Goal: Information Seeking & Learning: Learn about a topic

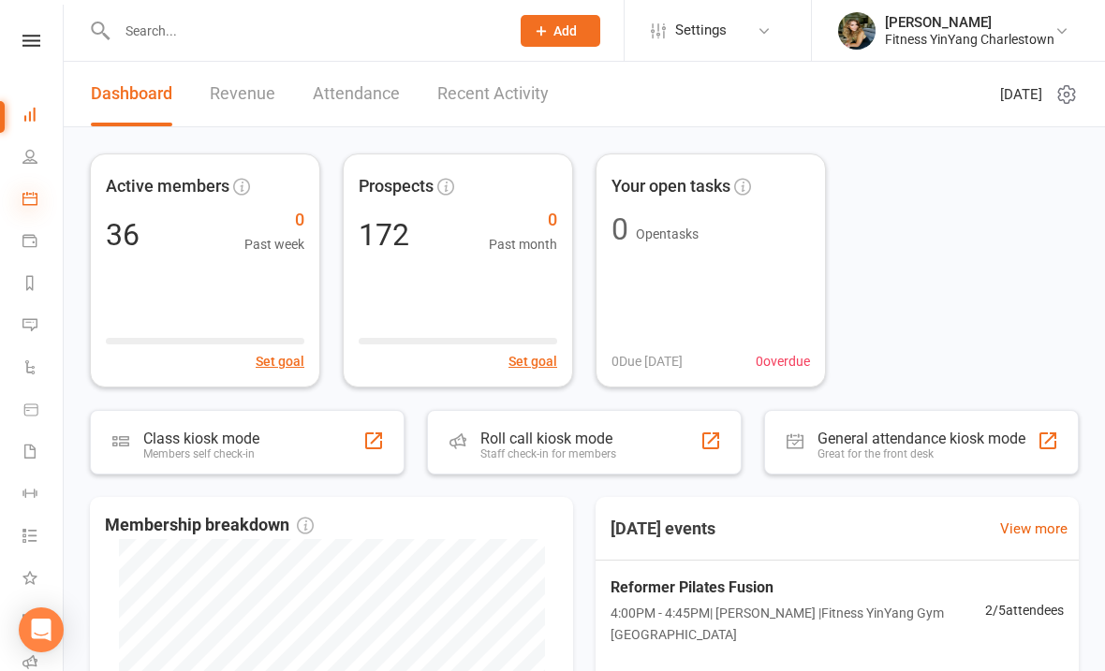
click at [24, 201] on icon at bounding box center [29, 198] width 15 height 15
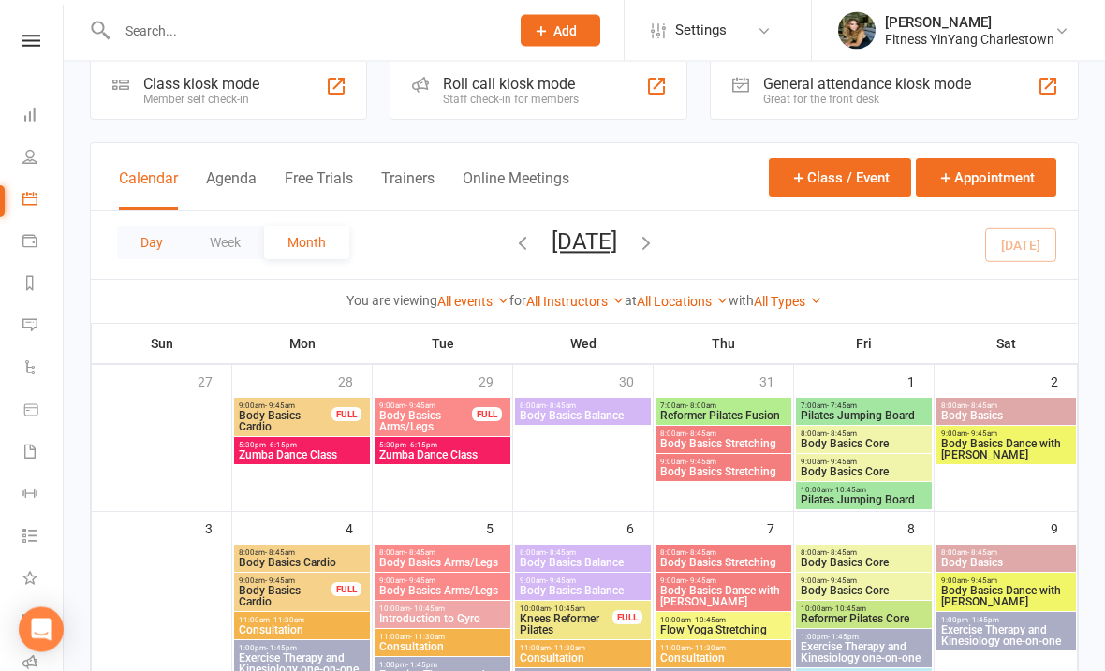
click at [125, 237] on button "Day" at bounding box center [151, 244] width 69 height 34
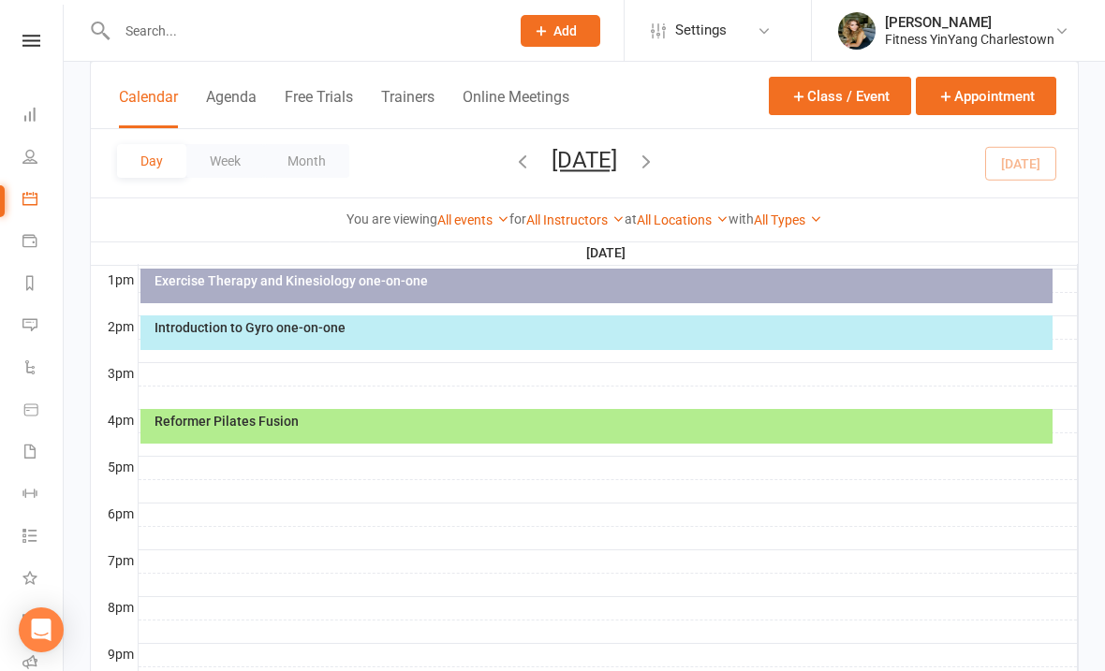
scroll to position [719, 0]
click at [568, 418] on div "Reformer Pilates Fusion" at bounding box center [601, 422] width 895 height 13
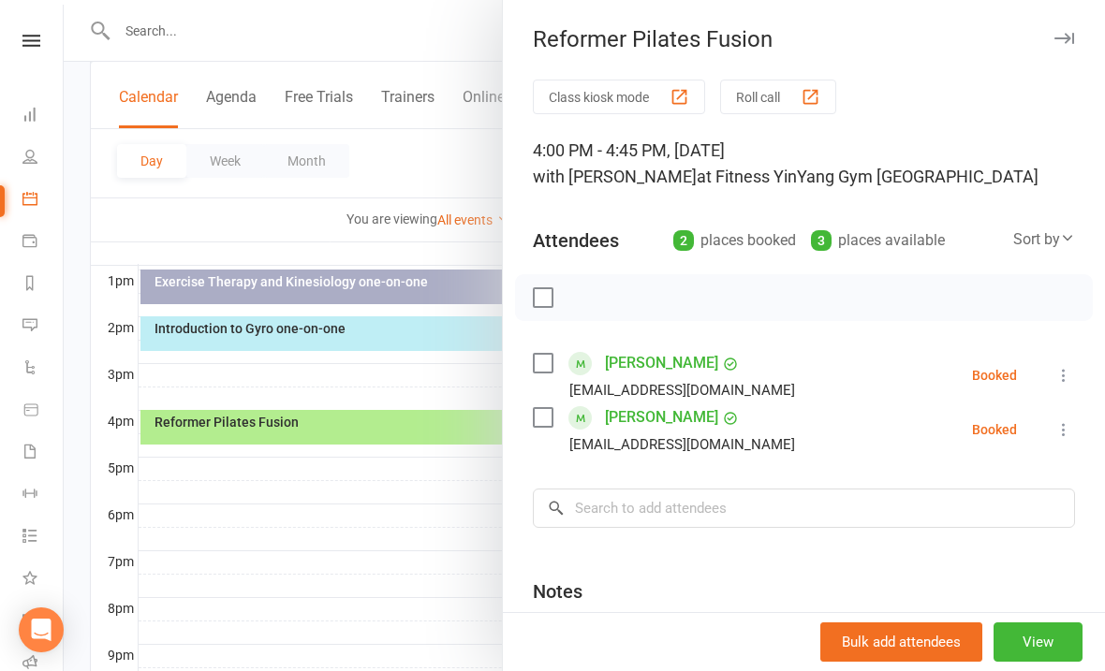
click at [418, 538] on div at bounding box center [584, 335] width 1041 height 671
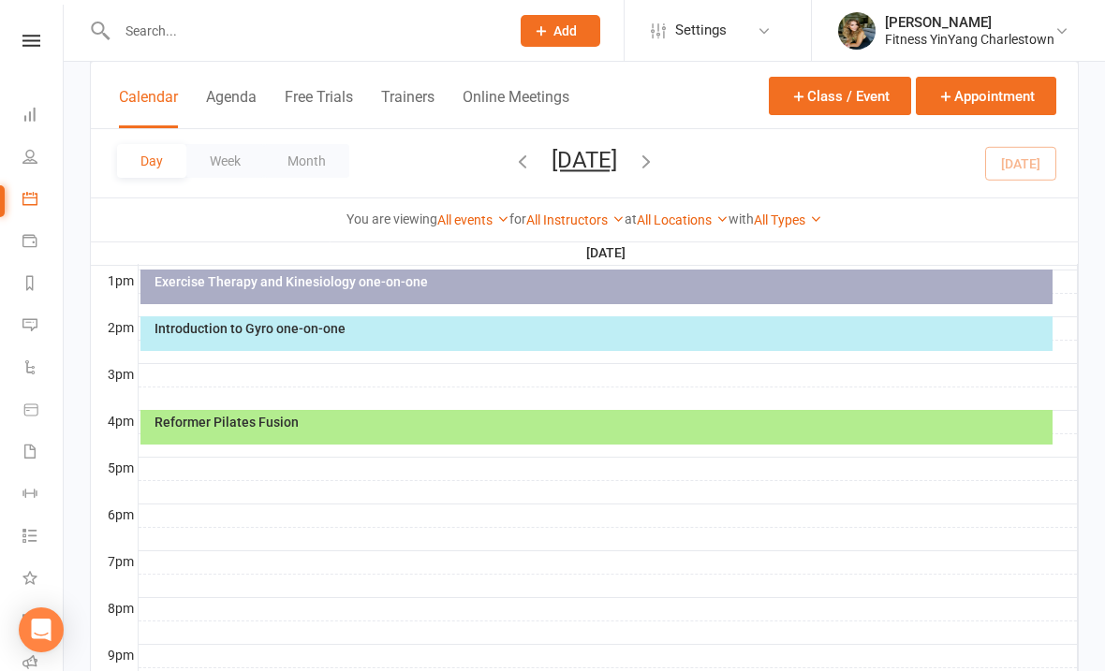
click at [656, 165] on icon "button" at bounding box center [646, 161] width 21 height 21
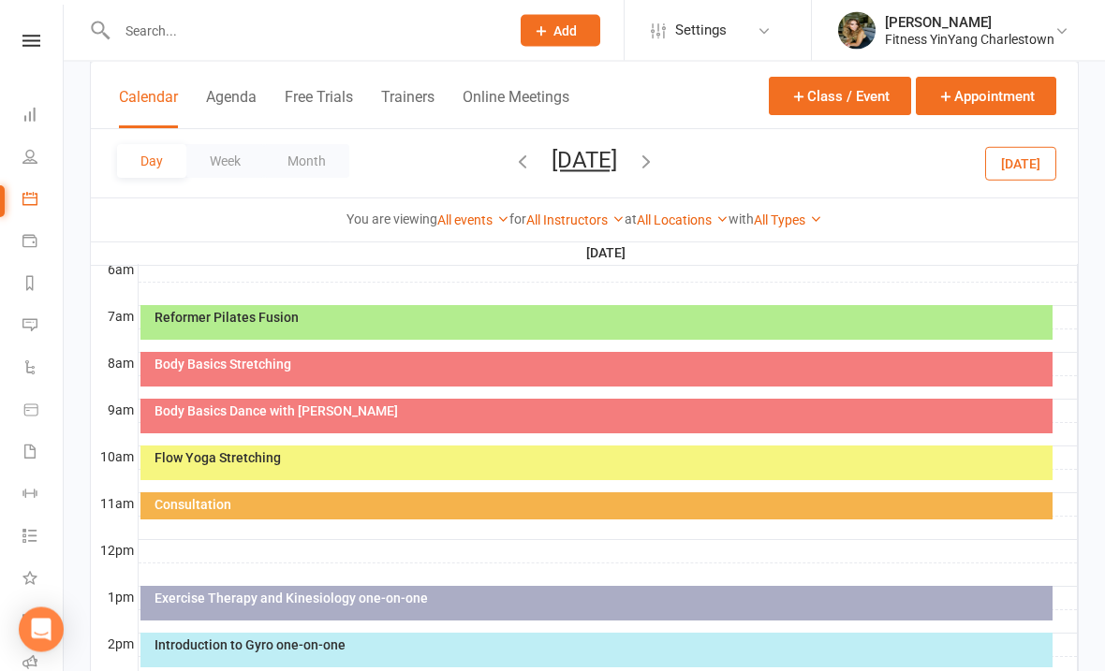
click at [575, 312] on div "Reformer Pilates Fusion" at bounding box center [601, 318] width 895 height 13
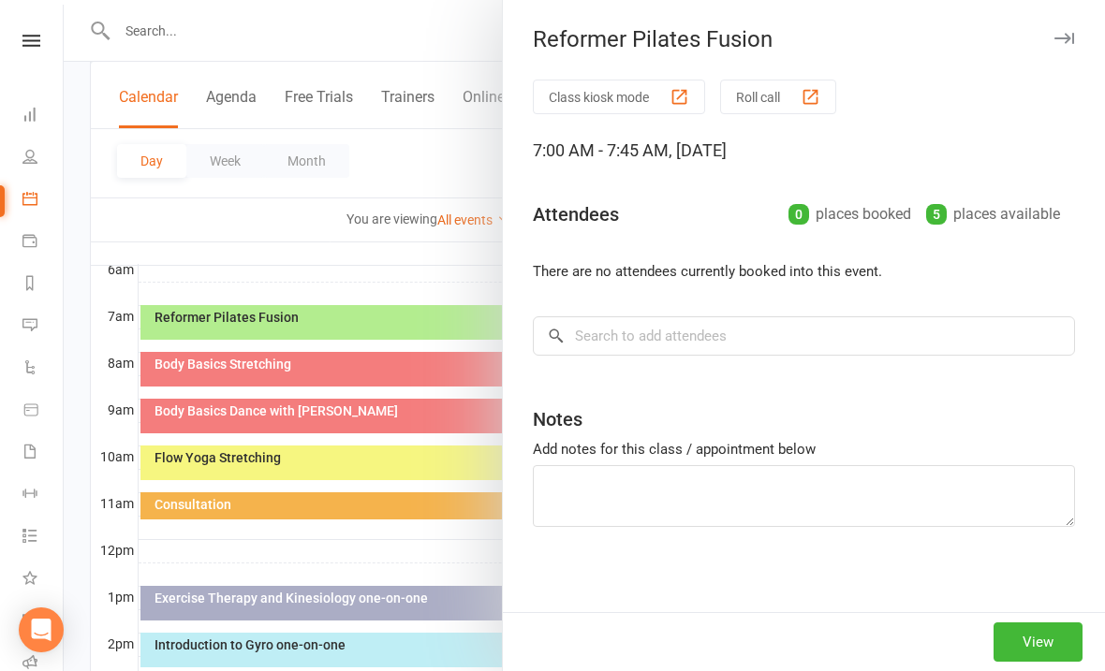
click at [352, 364] on div at bounding box center [584, 335] width 1041 height 671
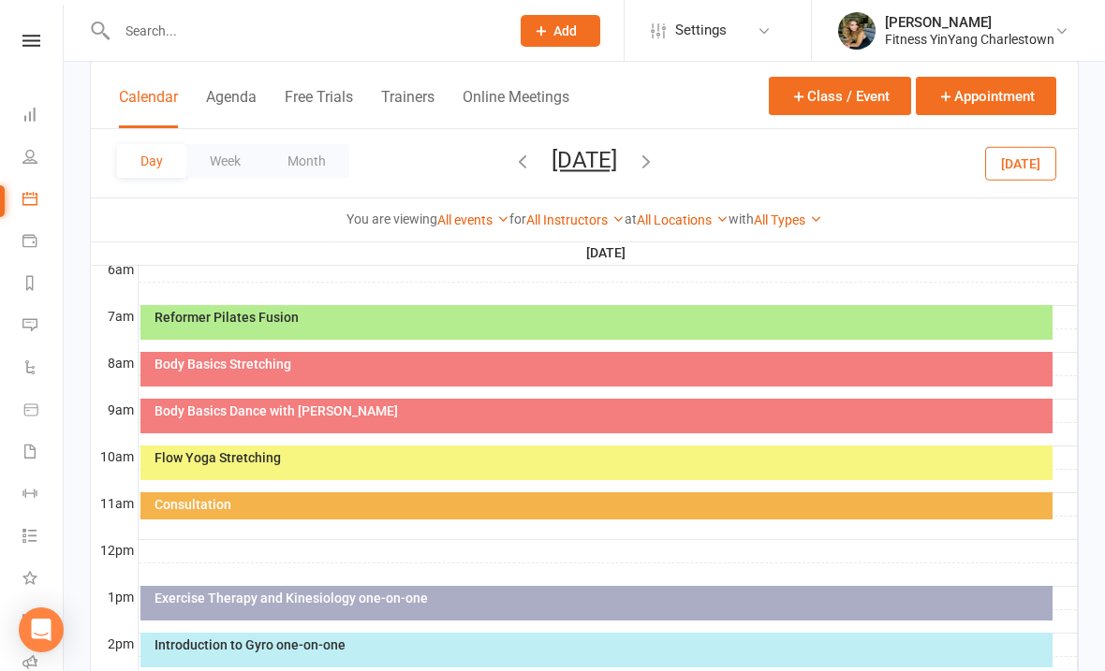
click at [416, 361] on div "Body Basics Stretching" at bounding box center [601, 364] width 895 height 13
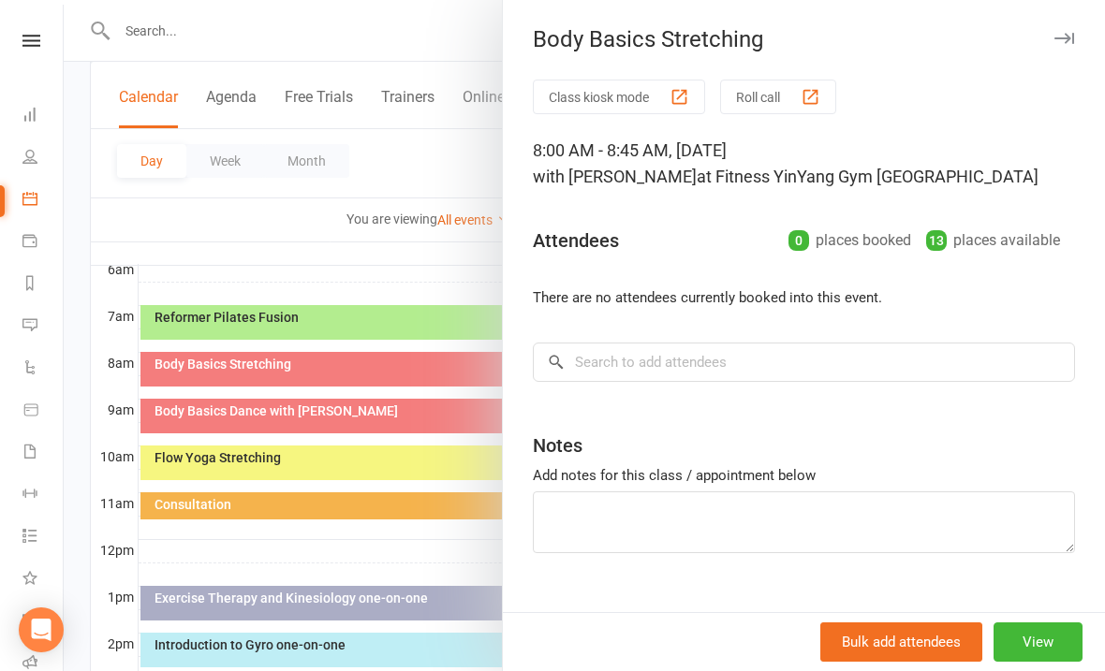
click at [431, 264] on div at bounding box center [584, 335] width 1041 height 671
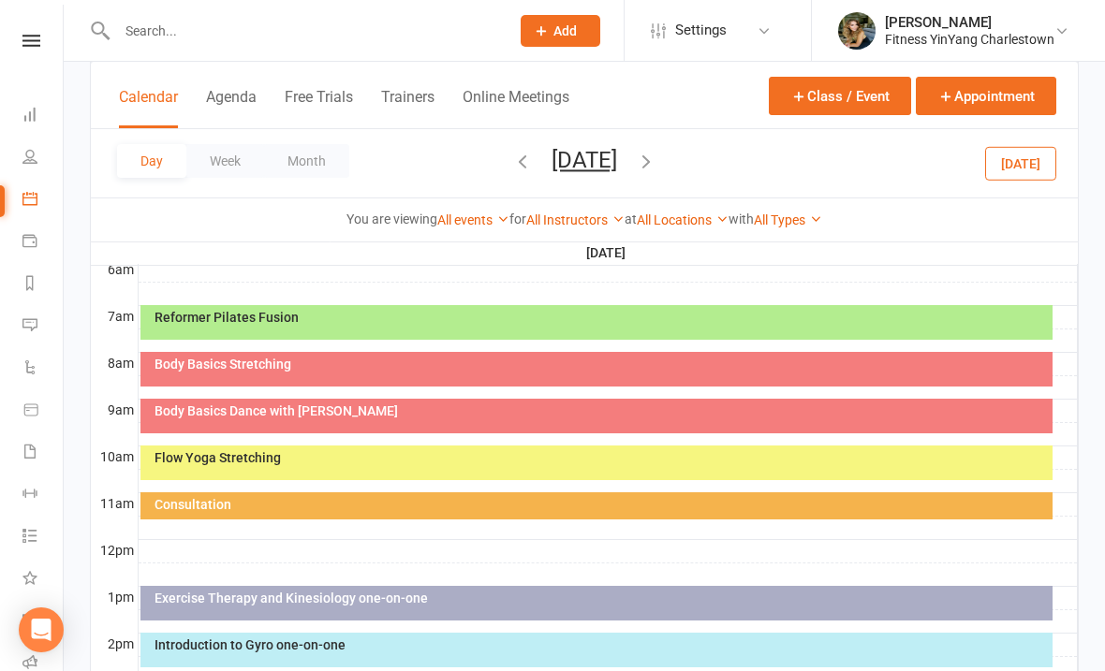
click at [430, 415] on div "Body Basics Dance with [PERSON_NAME]" at bounding box center [601, 410] width 895 height 13
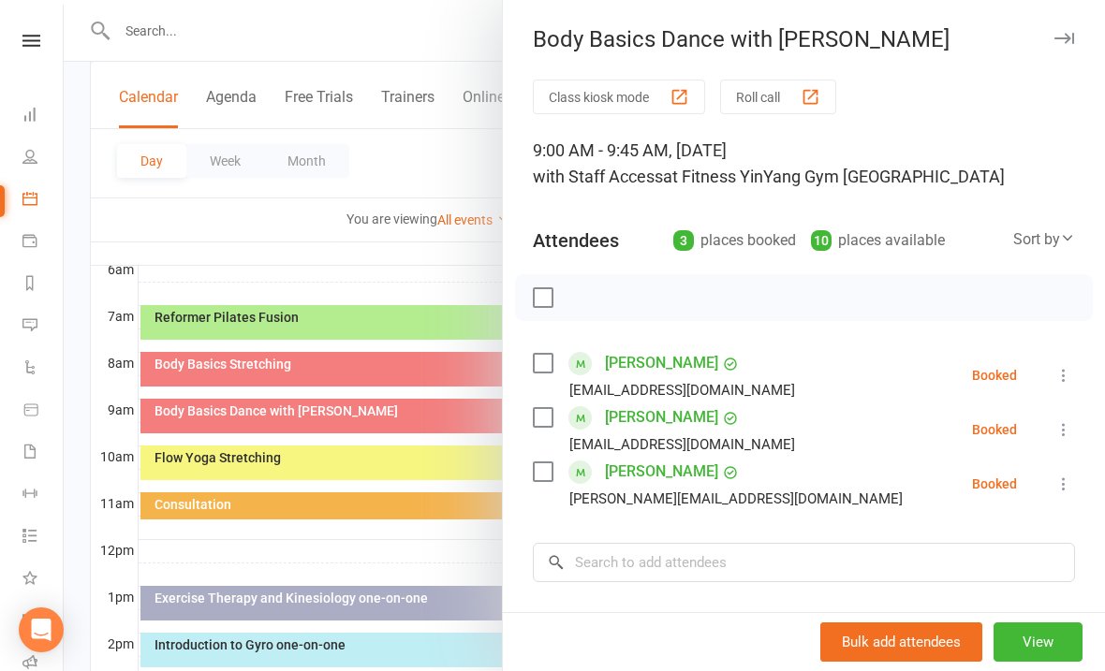
click at [364, 248] on div at bounding box center [584, 335] width 1041 height 671
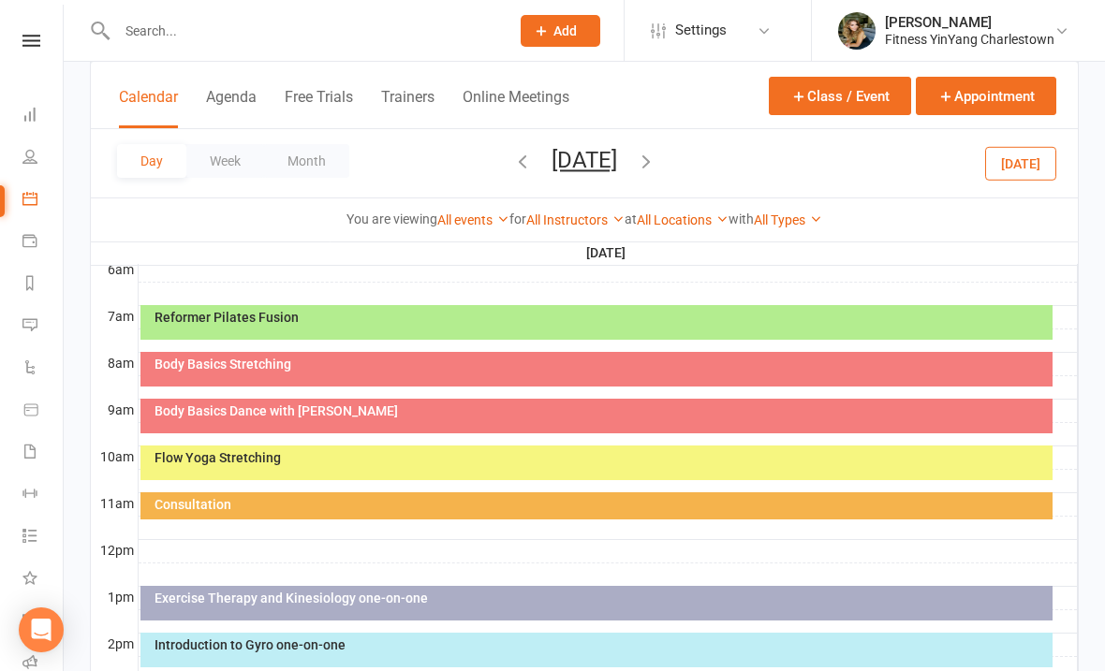
click at [388, 466] on div "Flow Yoga Stretching" at bounding box center [596, 463] width 912 height 35
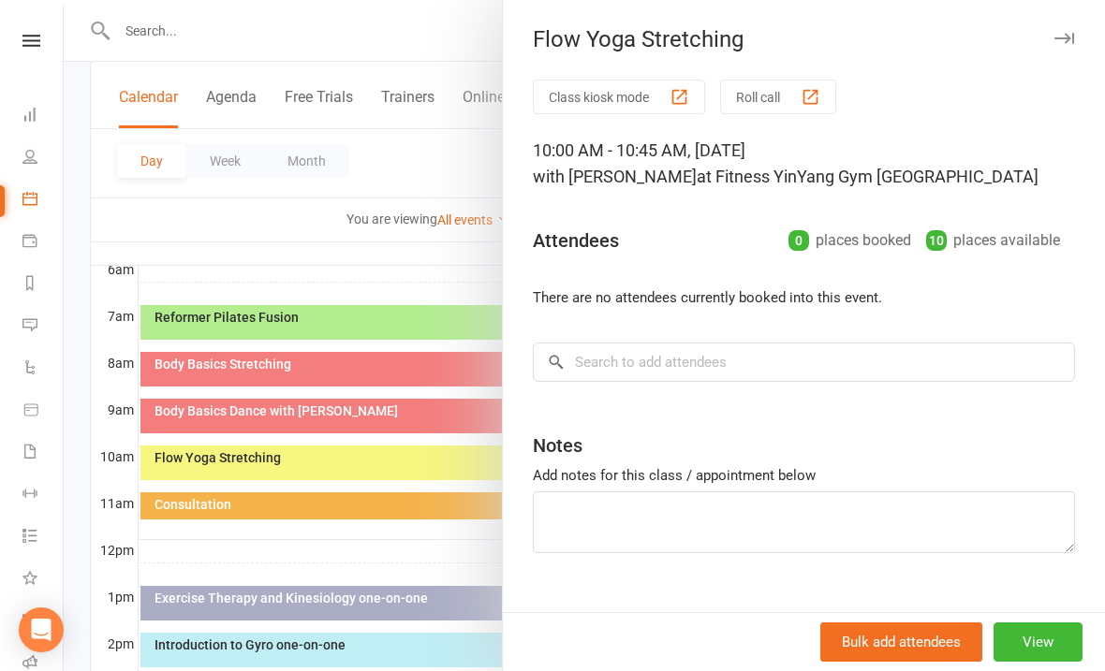
click at [401, 256] on div at bounding box center [584, 335] width 1041 height 671
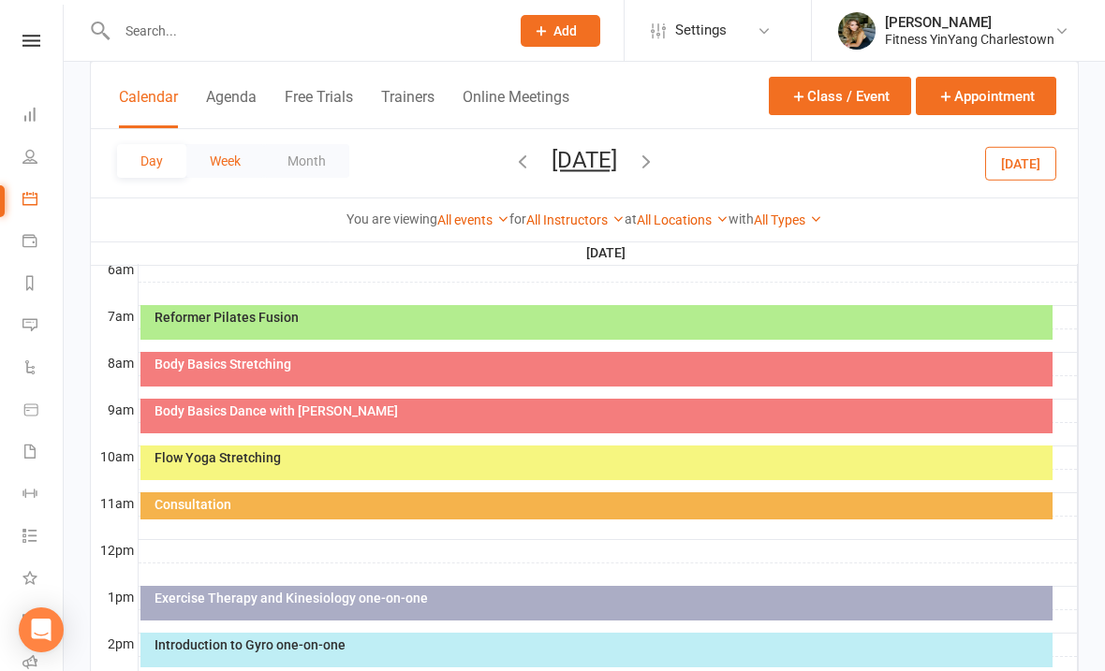
click at [228, 157] on button "Week" at bounding box center [225, 161] width 78 height 34
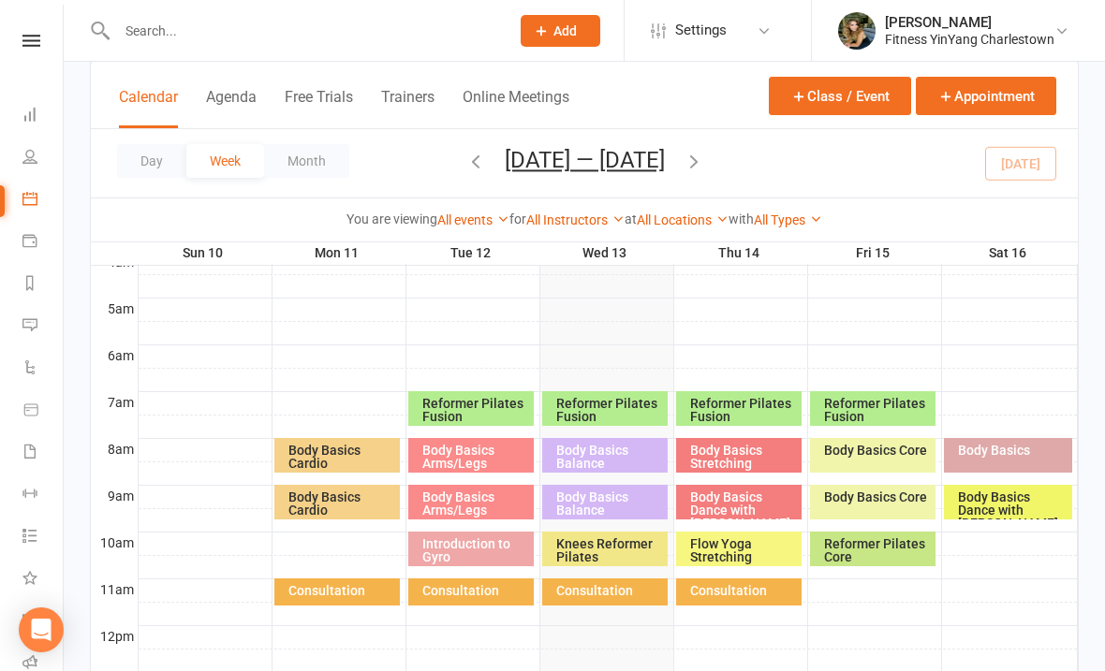
scroll to position [320, 0]
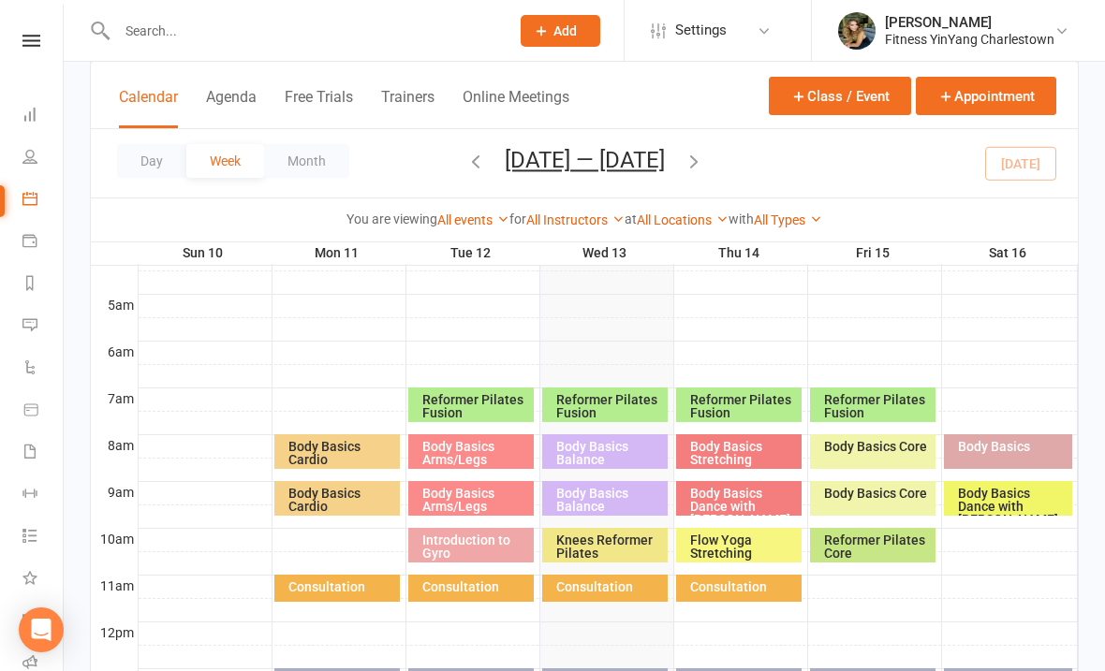
click at [724, 160] on div "Day Week Month [DATE] — [DATE] [DATE] Sun Mon Tue Wed Thu Fri Sat 27 28 29 30 3…" at bounding box center [584, 163] width 987 height 68
click at [699, 162] on icon "button" at bounding box center [693, 161] width 21 height 21
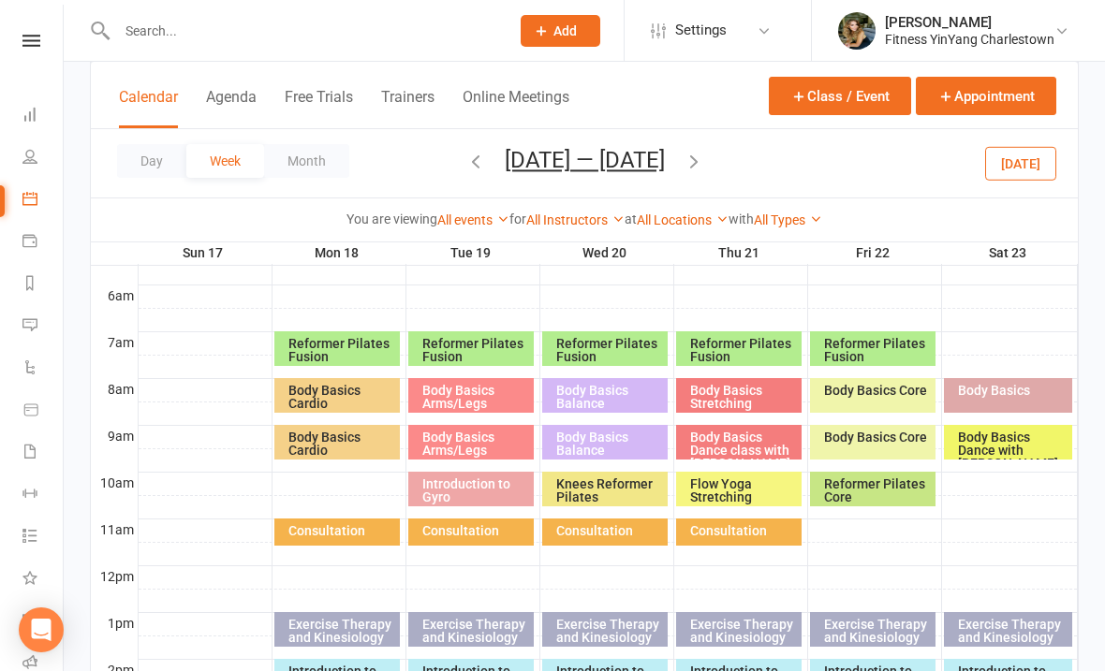
scroll to position [379, 0]
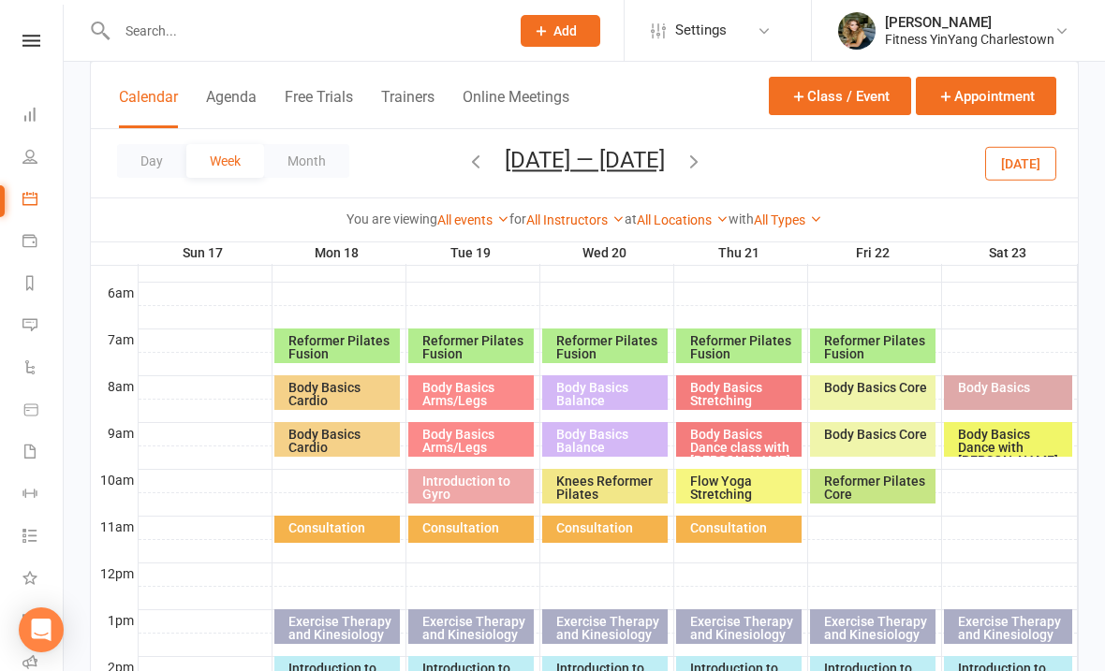
click at [766, 432] on div "Body Basics Dance class with [PERSON_NAME]" at bounding box center [744, 447] width 110 height 39
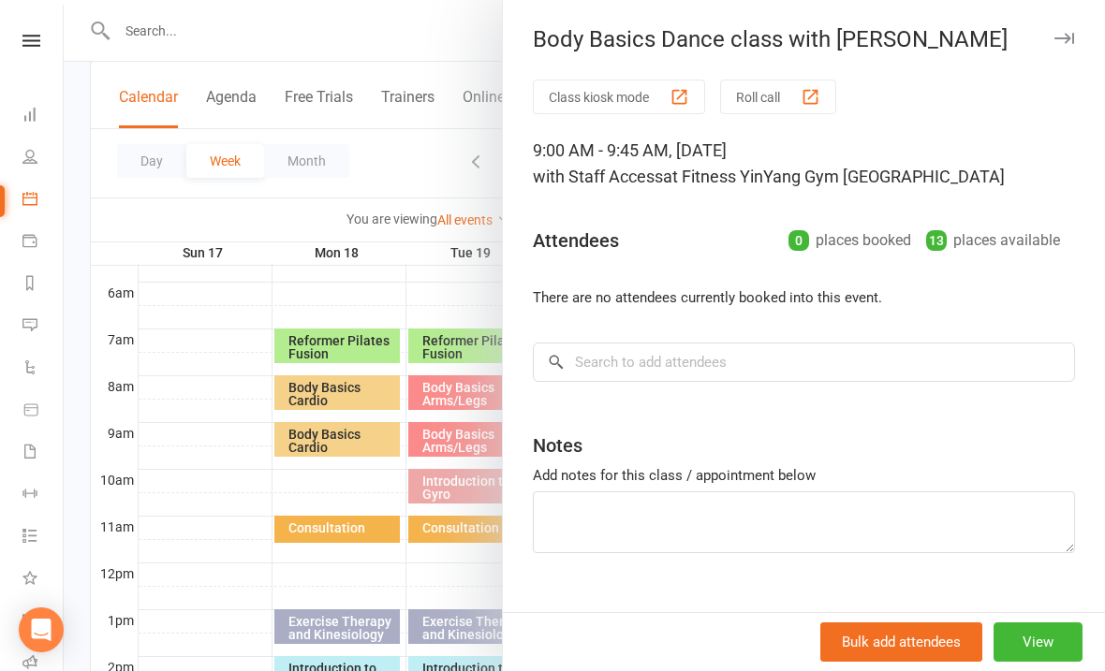
click at [374, 147] on div at bounding box center [584, 335] width 1041 height 671
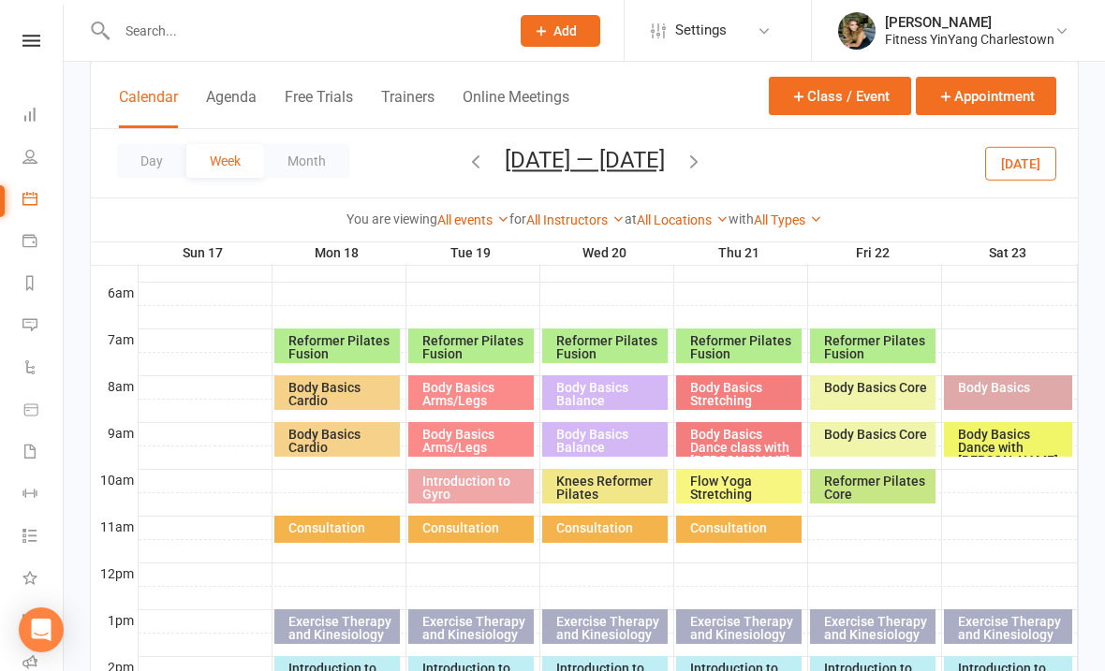
click at [465, 164] on icon "button" at bounding box center [475, 161] width 21 height 21
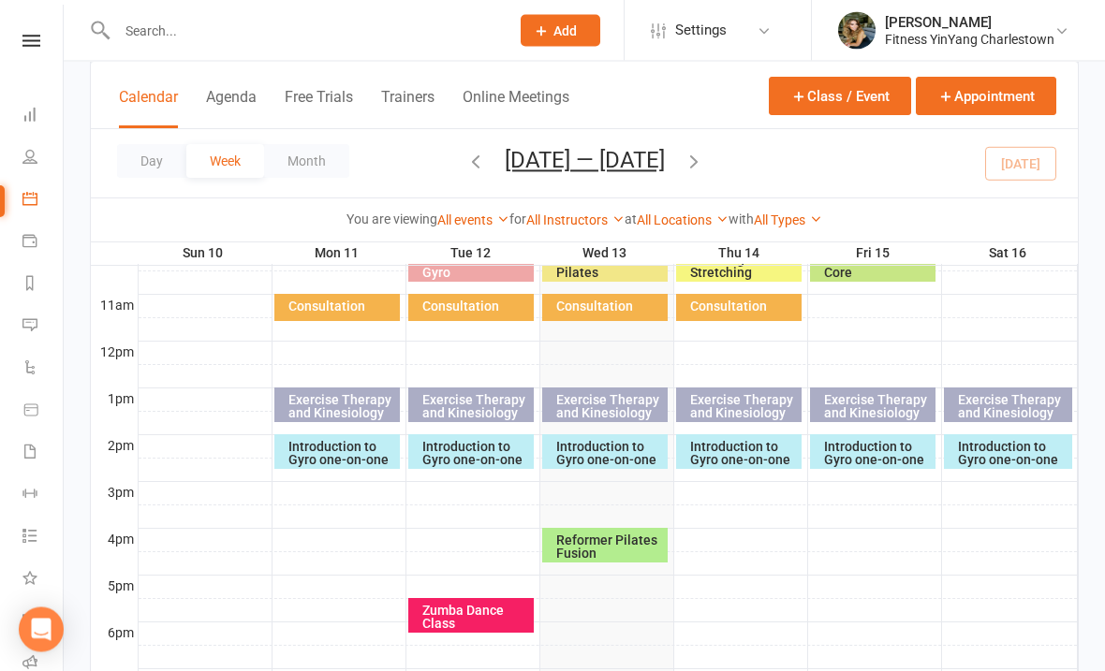
click at [631, 550] on div "Reformer Pilates Fusion" at bounding box center [610, 548] width 110 height 26
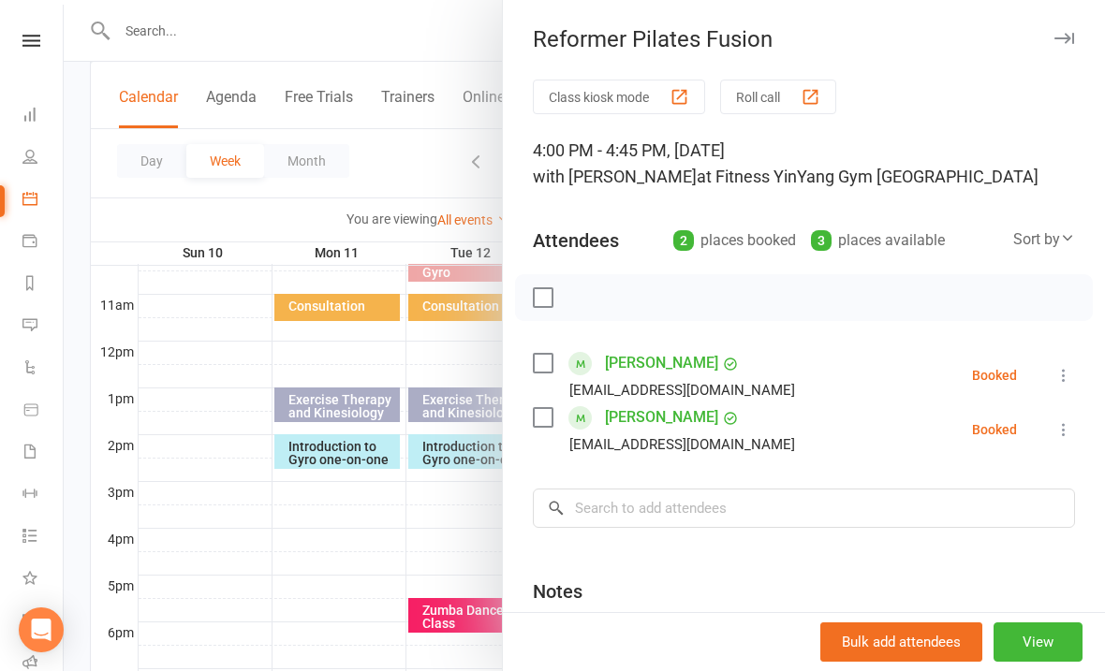
click at [548, 291] on label at bounding box center [542, 297] width 19 height 19
click at [583, 294] on icon "button" at bounding box center [584, 297] width 21 height 21
